Goal: Check status: Check status

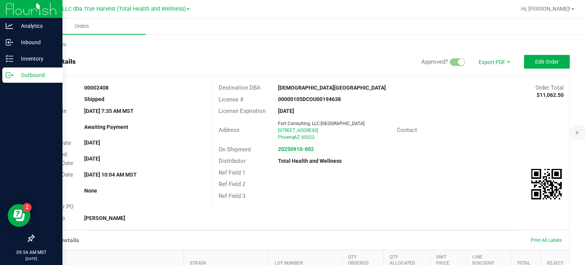
click at [2, 76] on div "Outbound" at bounding box center [32, 74] width 60 height 15
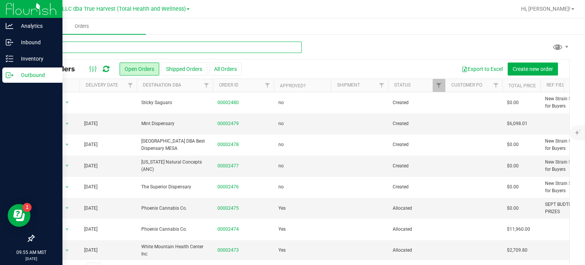
click at [82, 43] on input "text" at bounding box center [168, 47] width 268 height 11
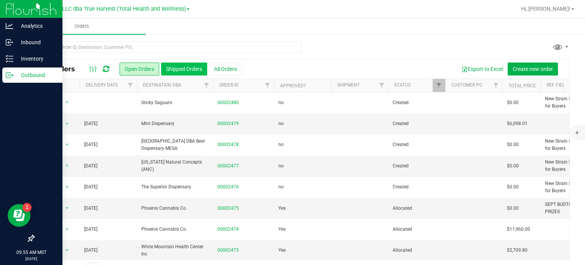
click at [178, 70] on button "Shipped Orders" at bounding box center [184, 68] width 46 height 13
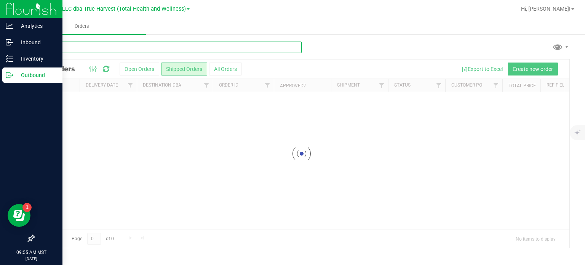
click at [110, 43] on input "text" at bounding box center [168, 47] width 268 height 11
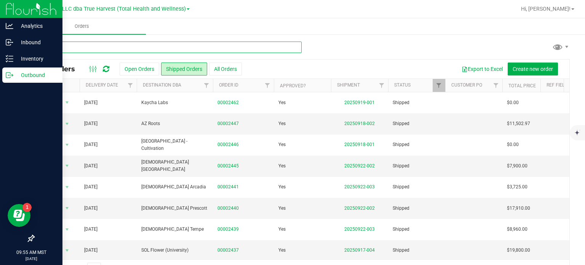
type input "sticky"
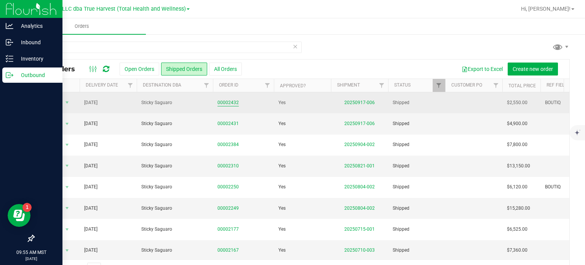
click at [234, 104] on link "00002432" at bounding box center [228, 102] width 21 height 7
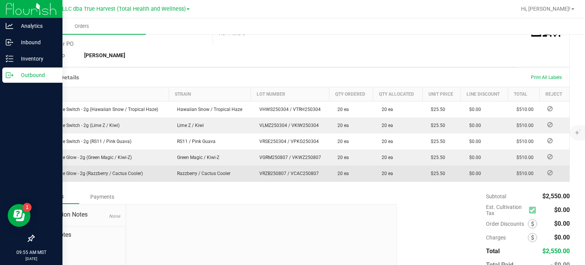
scroll to position [191, 0]
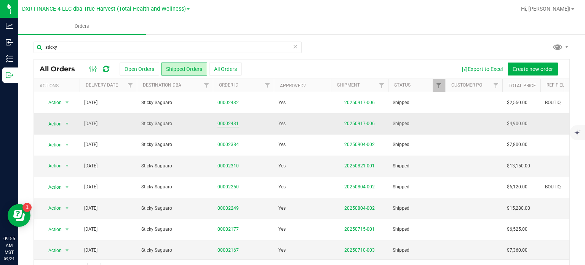
click at [227, 123] on link "00002431" at bounding box center [228, 123] width 21 height 7
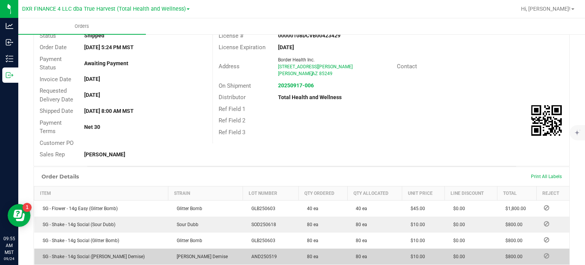
scroll to position [152, 0]
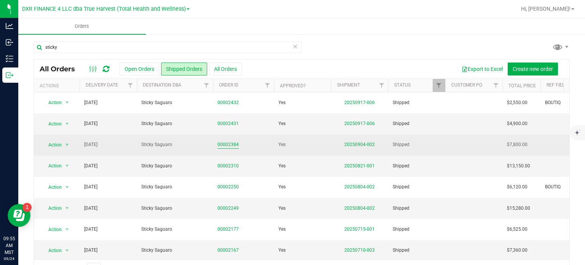
click at [229, 144] on link "00002384" at bounding box center [228, 144] width 21 height 7
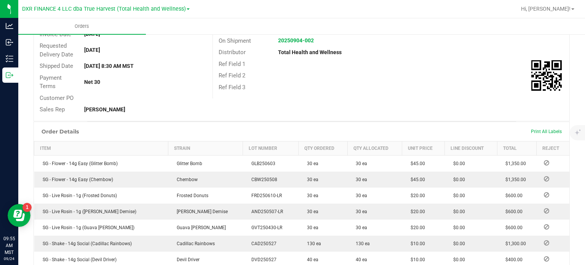
scroll to position [114, 0]
